Goal: Transaction & Acquisition: Purchase product/service

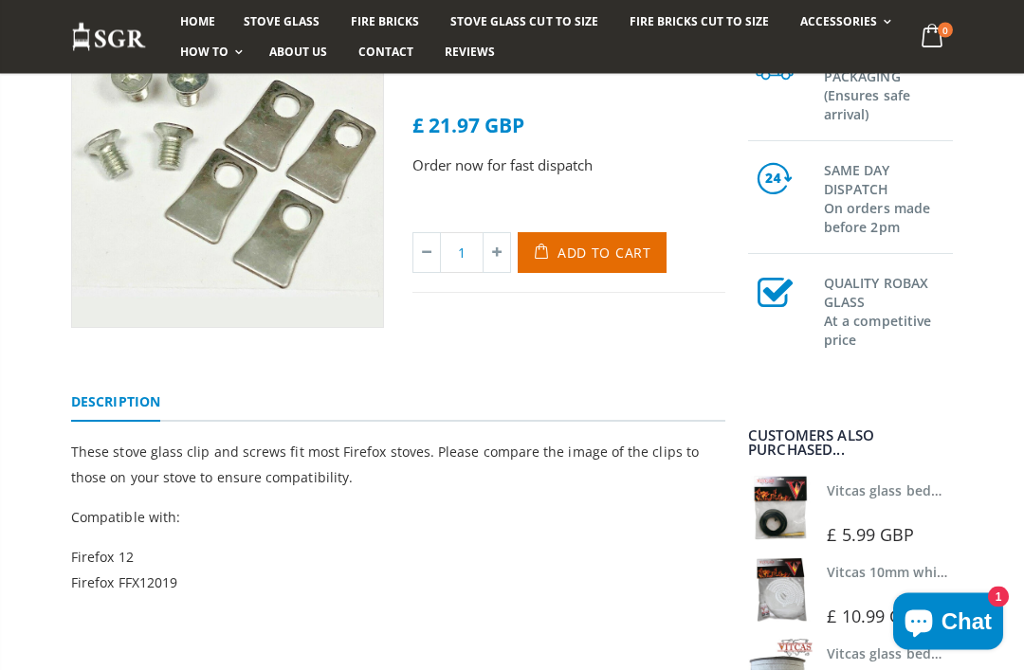
scroll to position [265, 0]
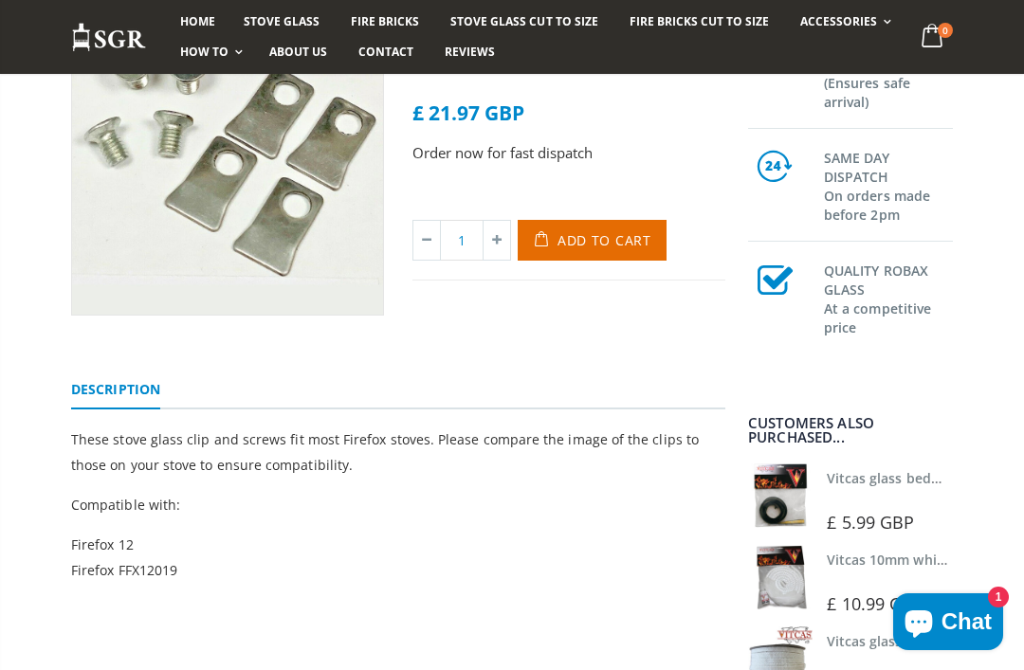
click at [614, 232] on span "Add to Cart" at bounding box center [604, 240] width 94 height 18
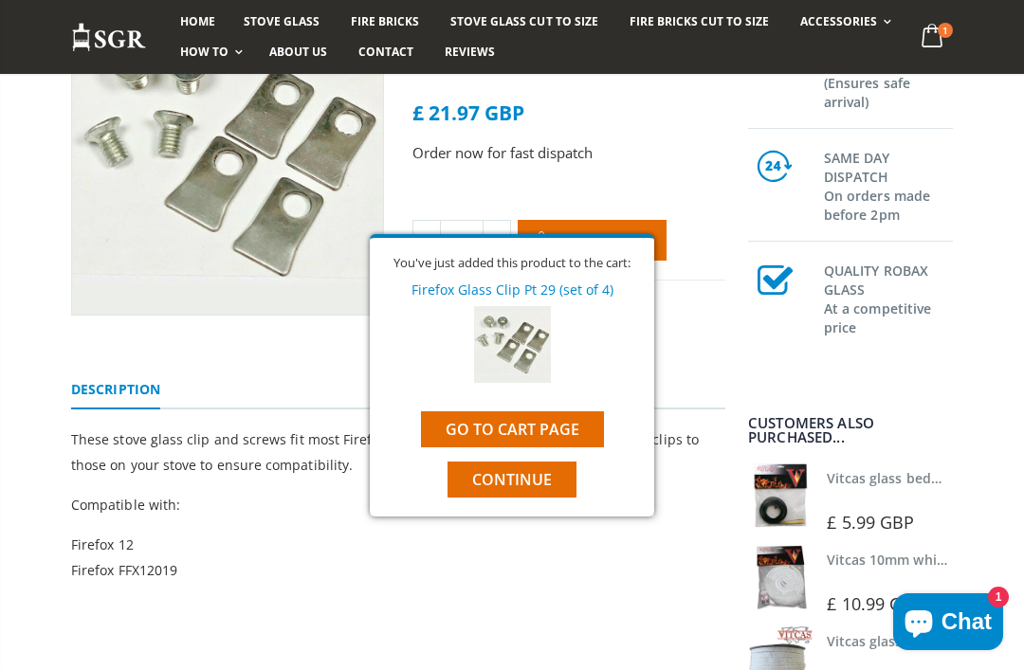
click at [549, 470] on span "Continue" at bounding box center [512, 479] width 80 height 21
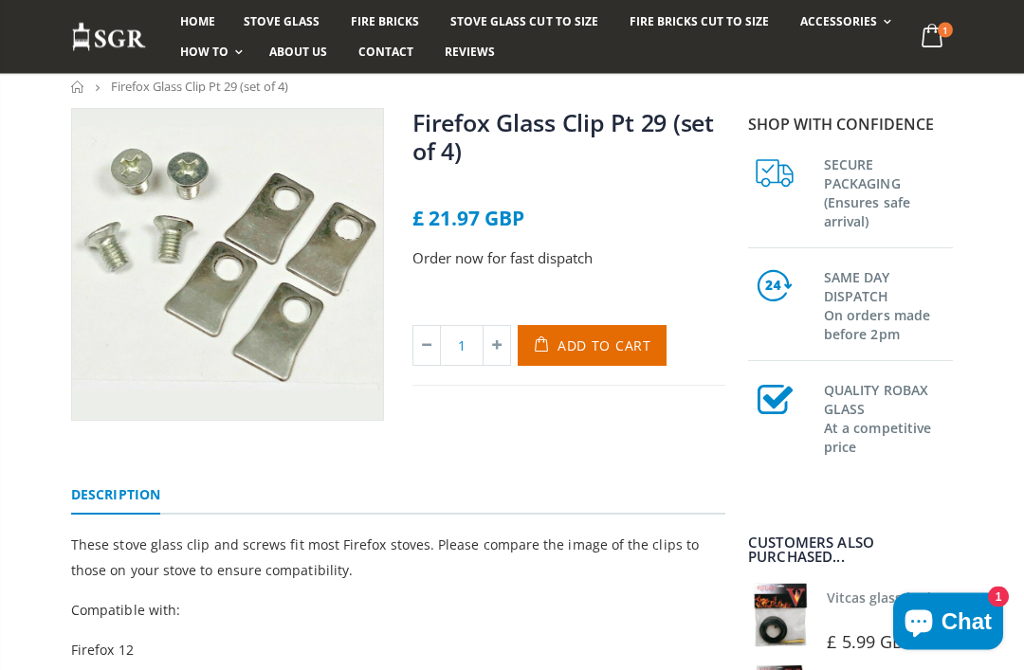
scroll to position [151, 0]
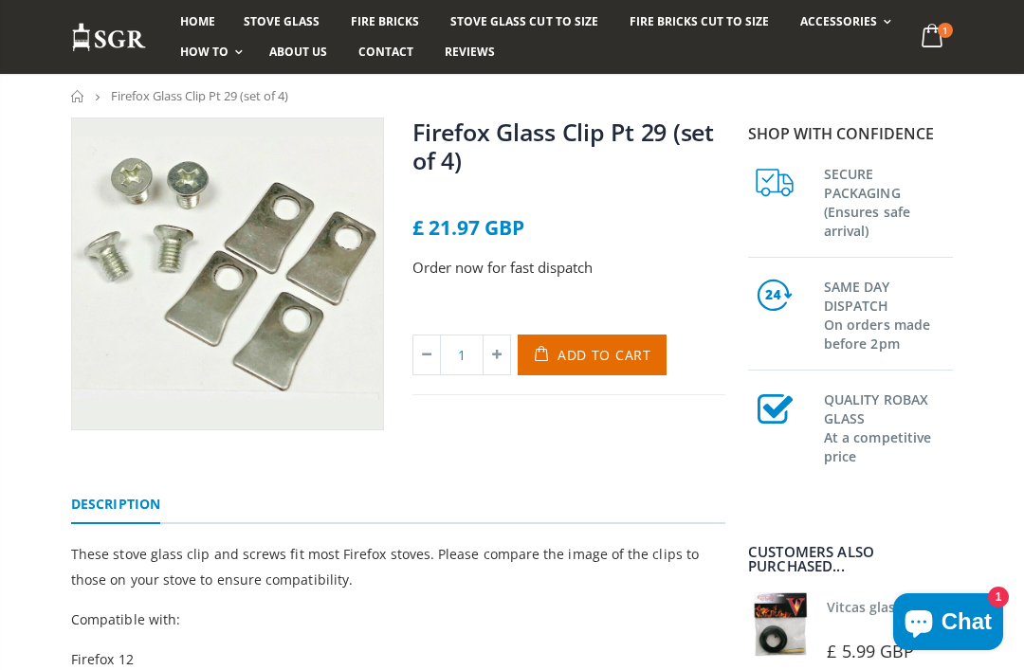
click at [848, 123] on link "Spare Parts" at bounding box center [894, 128] width 193 height 33
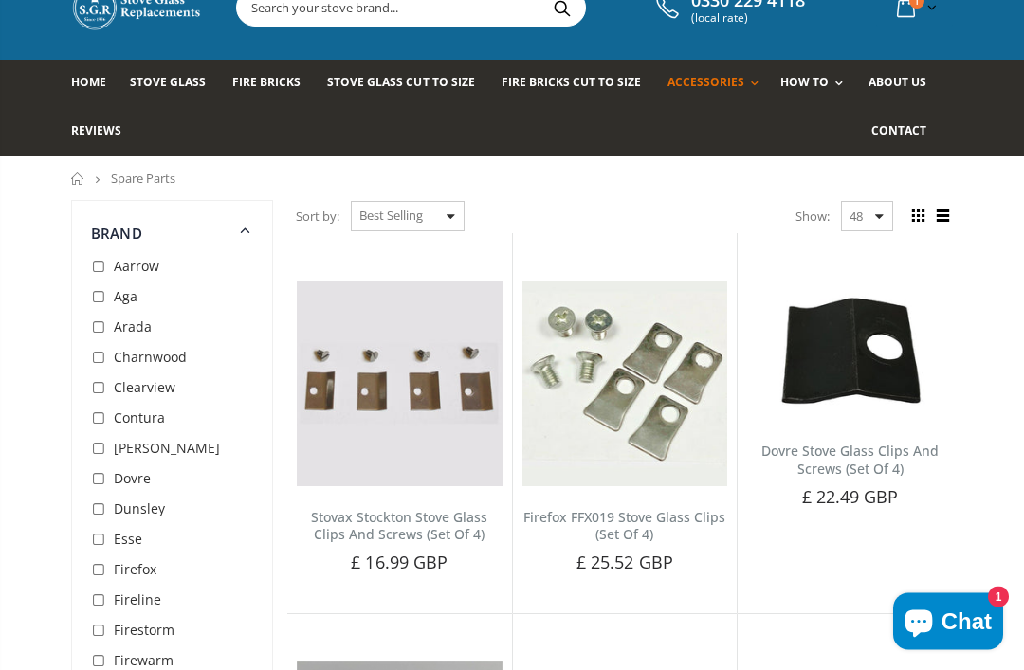
scroll to position [85, 0]
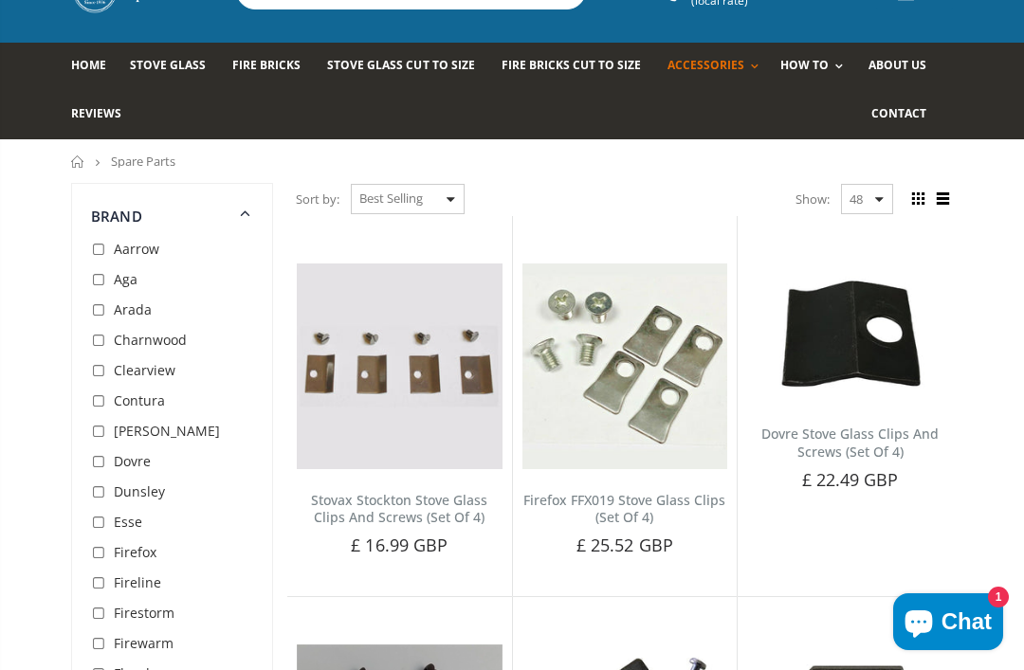
click at [140, 554] on span "Firefox" at bounding box center [135, 552] width 43 height 18
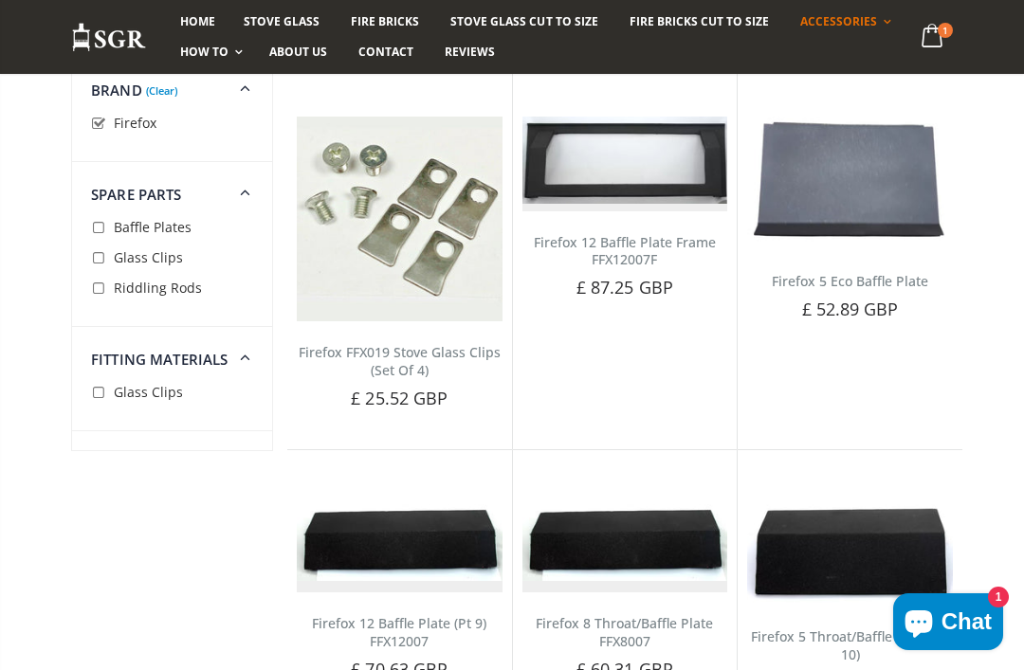
scroll to position [231, 0]
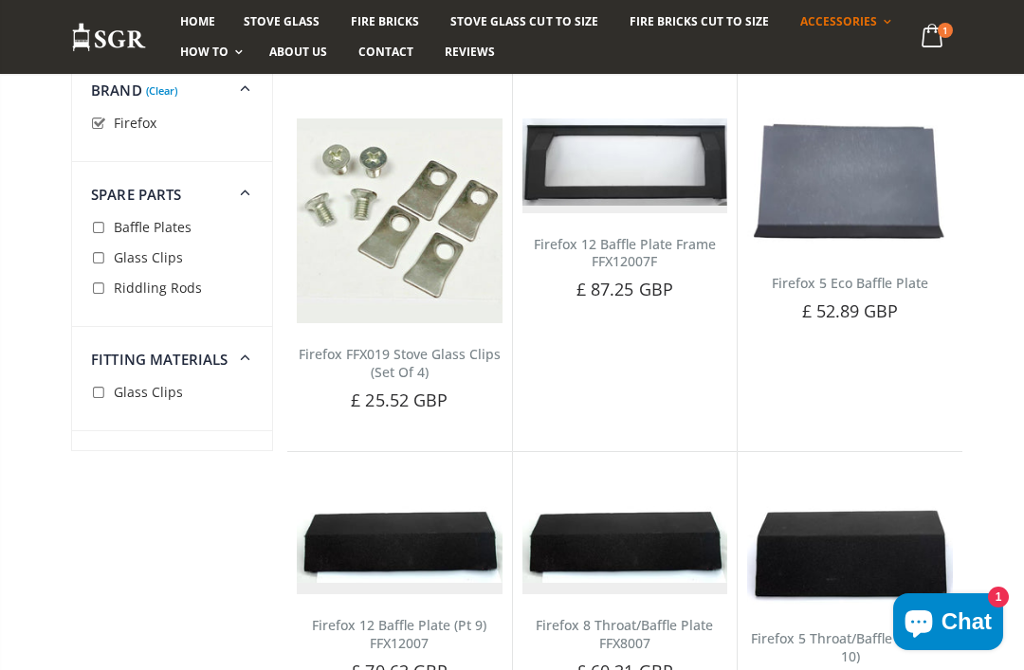
click at [449, 224] on img at bounding box center [400, 221] width 206 height 206
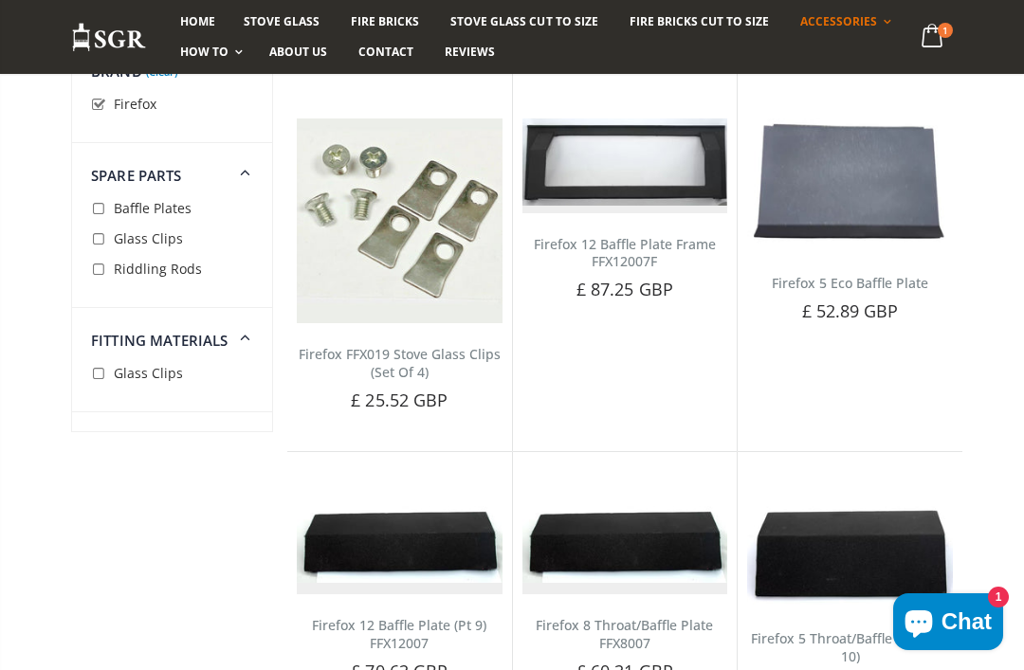
scroll to position [0, 0]
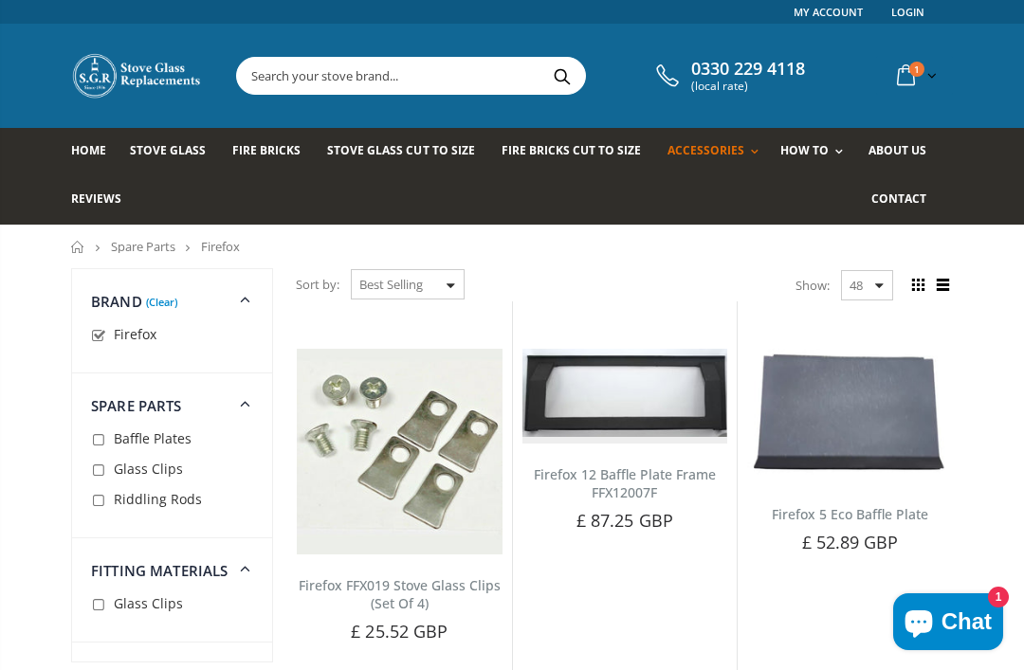
click at [720, 197] on link "Rope Kits" at bounding box center [776, 202] width 193 height 32
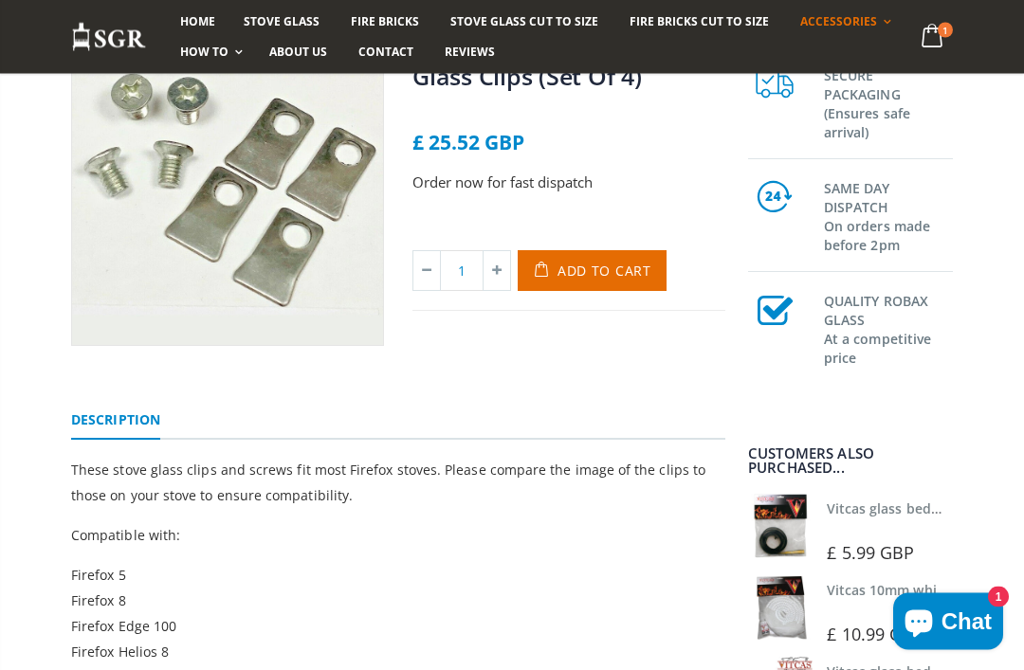
scroll to position [220, 0]
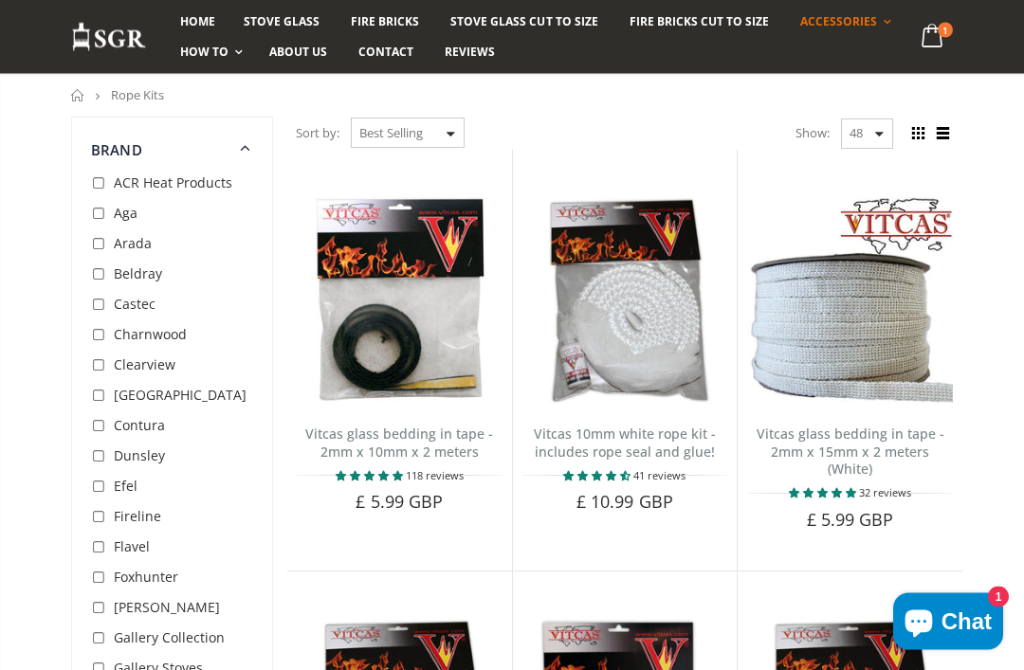
scroll to position [153, 0]
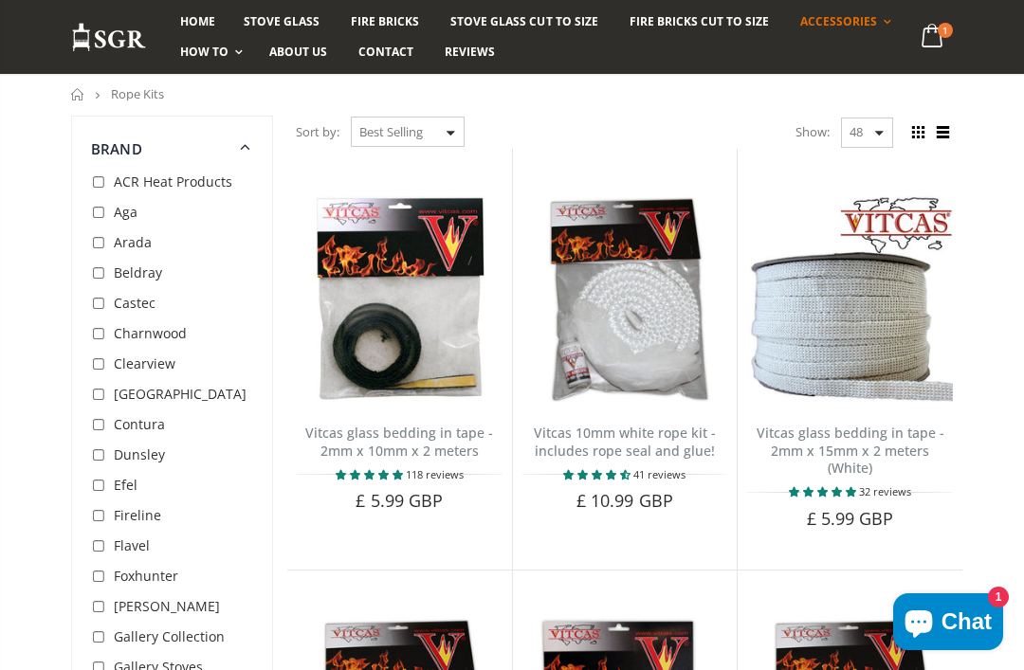
click at [422, 424] on link "Vitcas glass bedding in tape - 2mm x 10mm x 2 meters" at bounding box center [399, 442] width 188 height 36
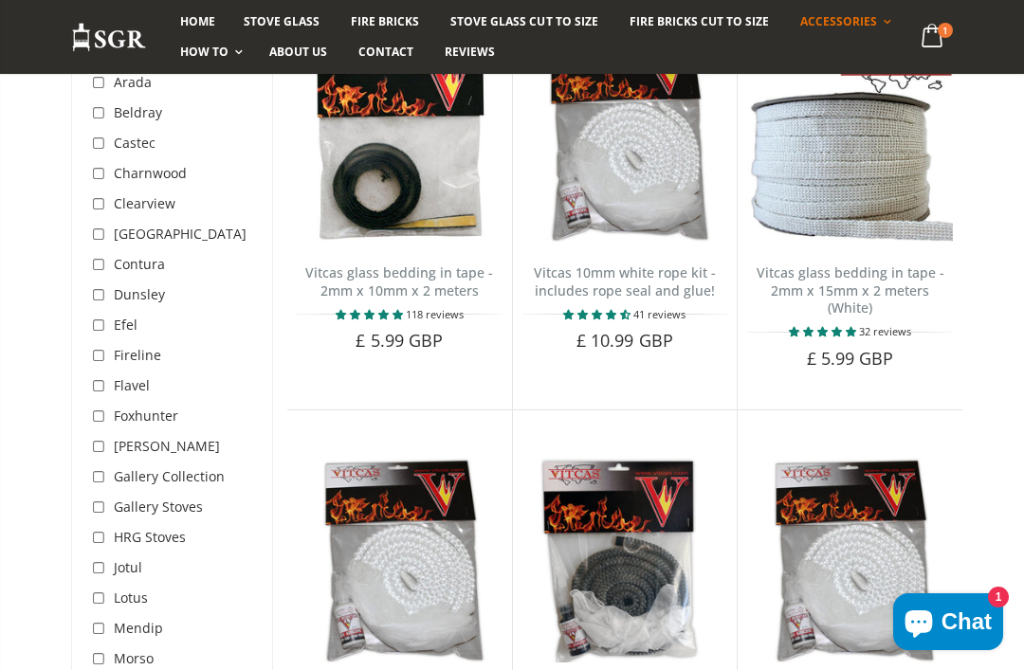
scroll to position [315, 0]
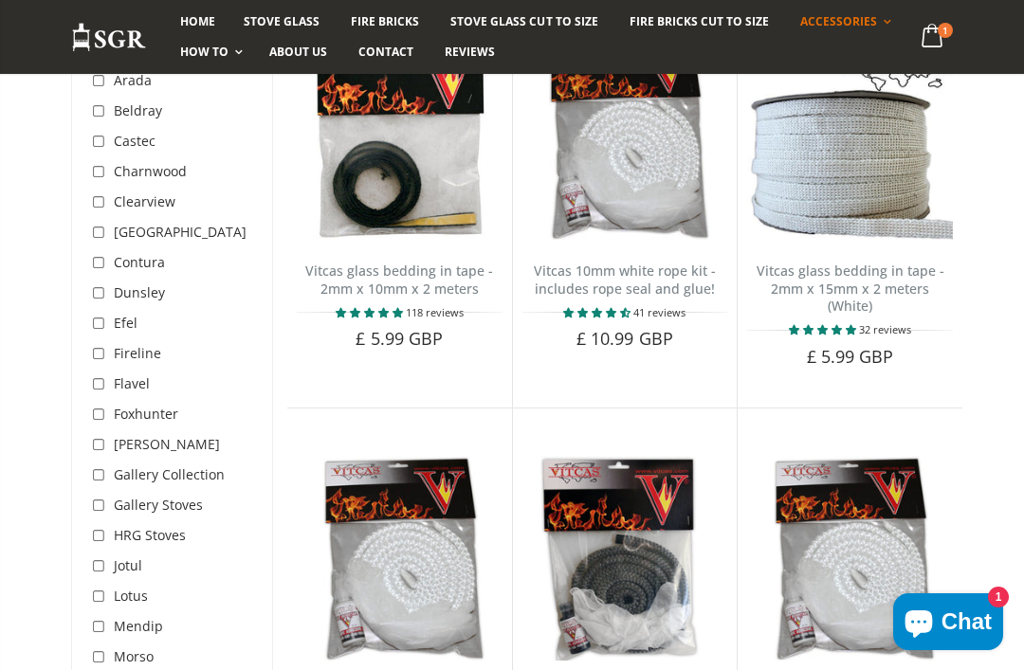
click at [657, 560] on img at bounding box center [625, 559] width 206 height 206
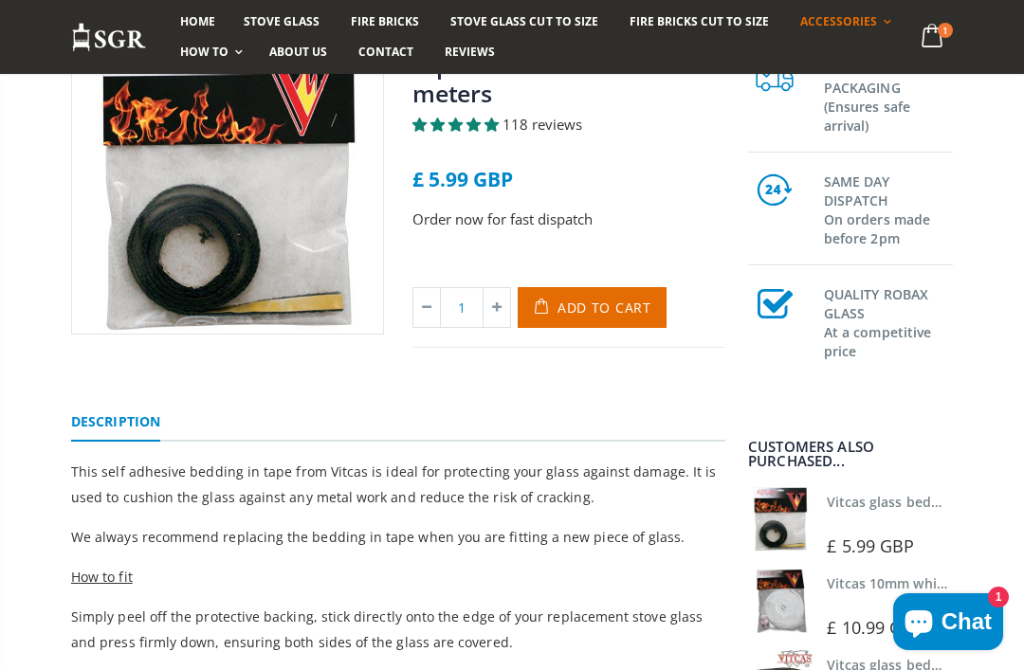
scroll to position [246, 0]
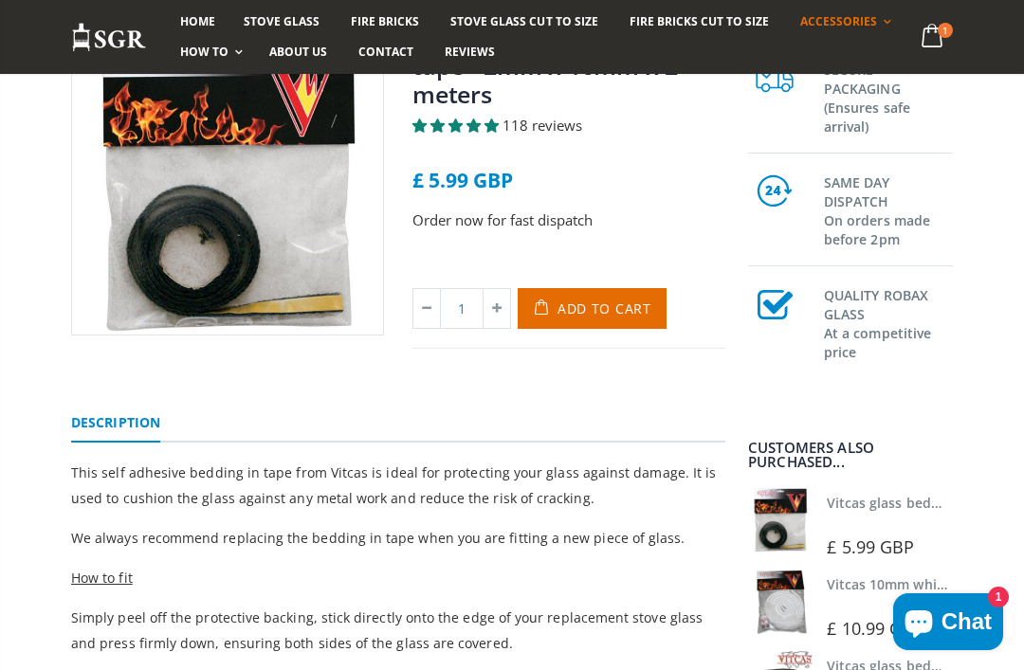
click at [609, 305] on span "Add to Cart" at bounding box center [604, 308] width 94 height 18
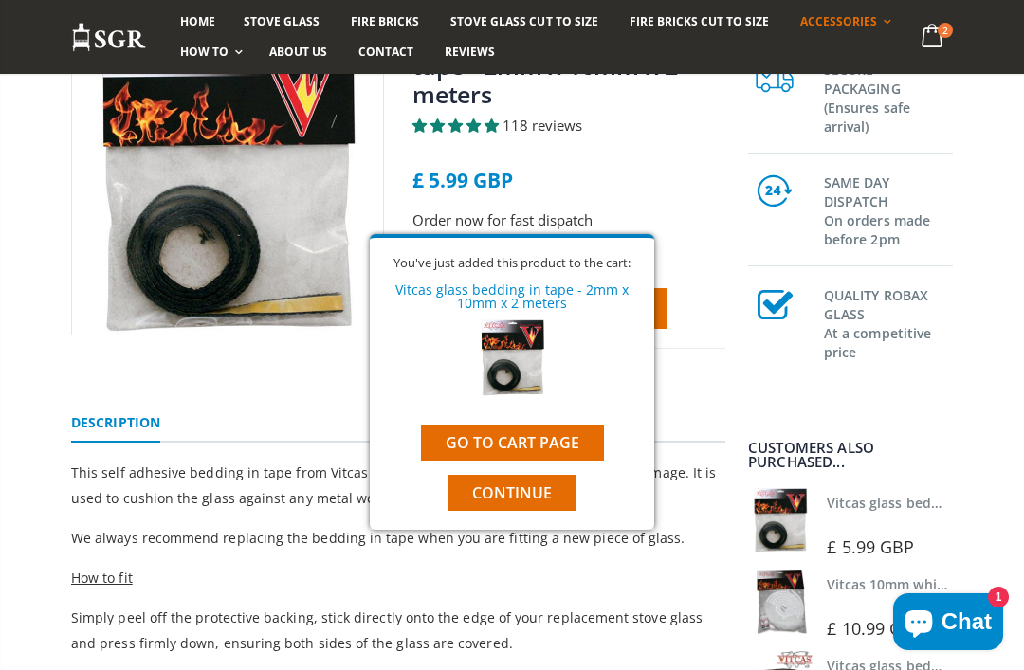
click at [542, 482] on span "Continue" at bounding box center [512, 492] width 80 height 21
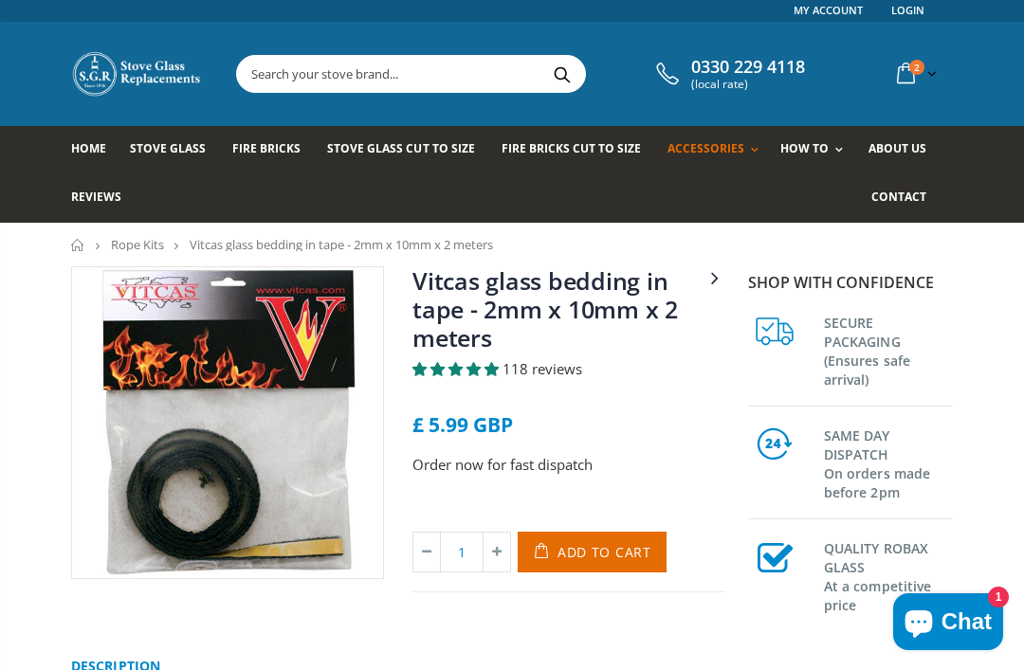
scroll to position [0, 0]
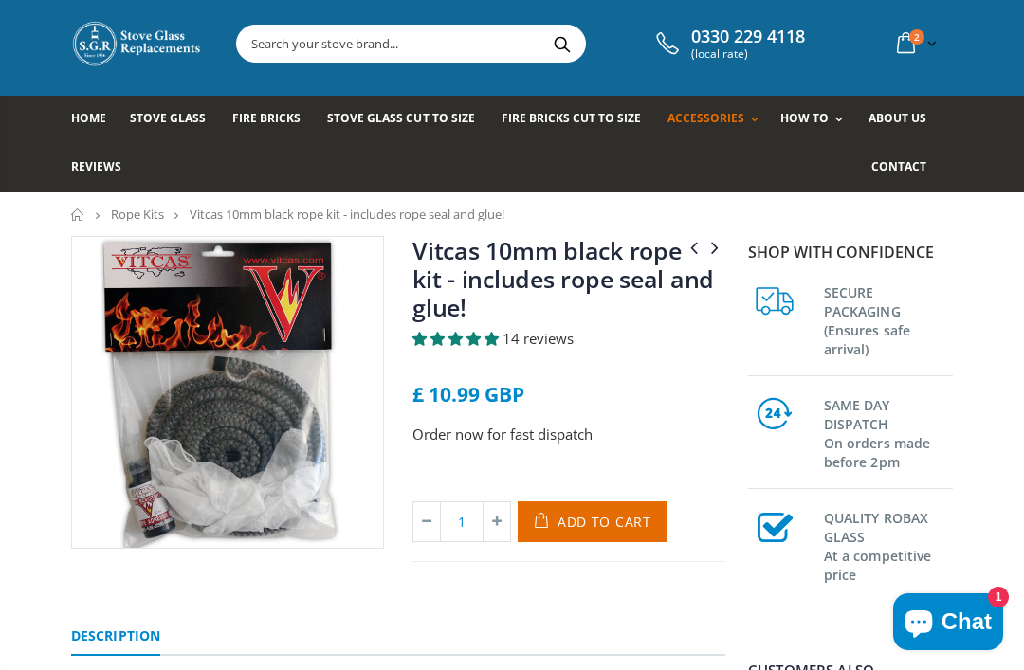
scroll to position [33, 0]
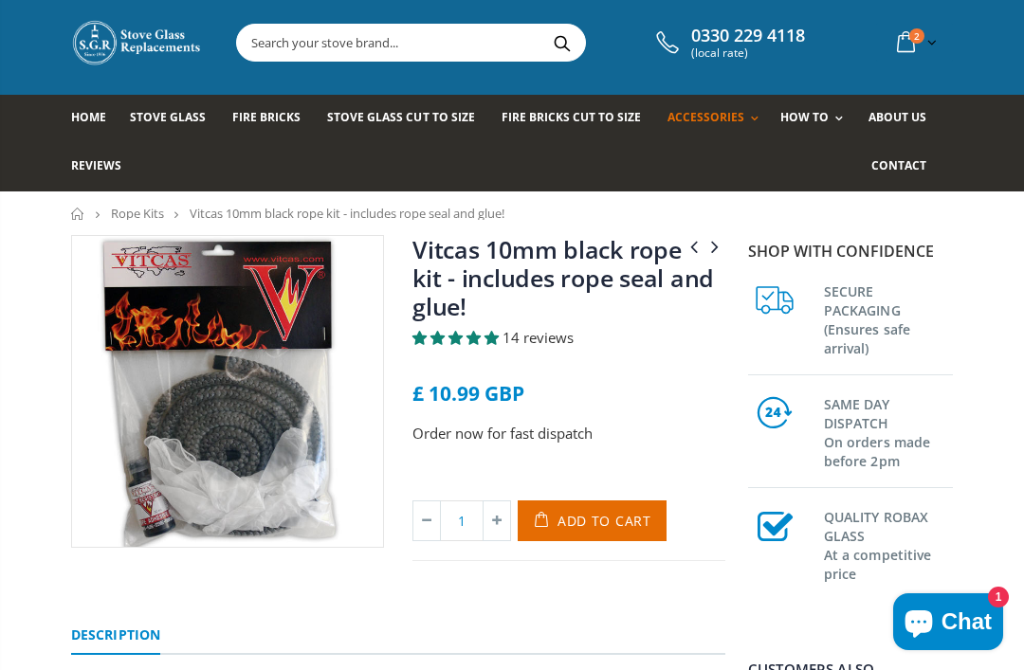
click at [612, 518] on span "Add to Cart" at bounding box center [604, 521] width 94 height 18
click at [895, 198] on link "Replace Your Stove Glass" at bounding box center [888, 201] width 193 height 33
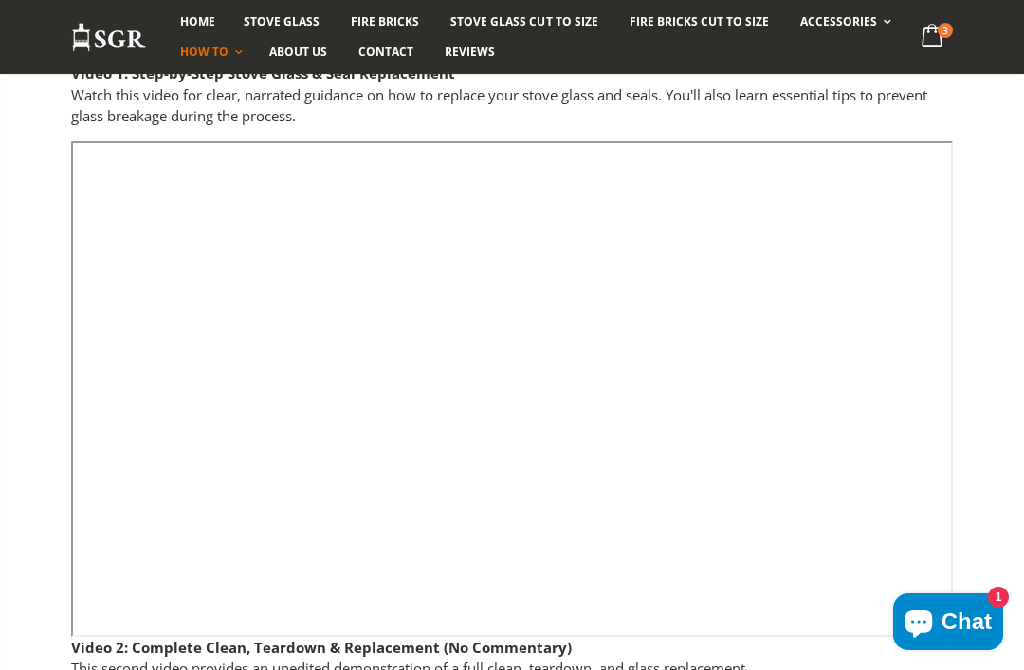
scroll to position [559, 0]
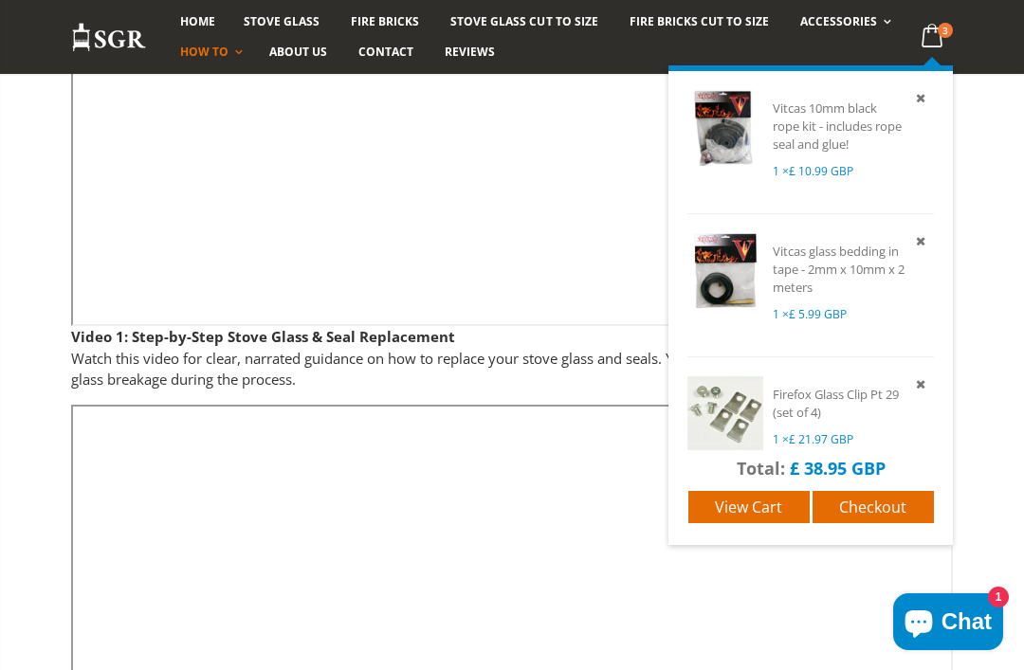
click at [893, 499] on span "Checkout" at bounding box center [872, 507] width 67 height 21
